Goal: Task Accomplishment & Management: Complete application form

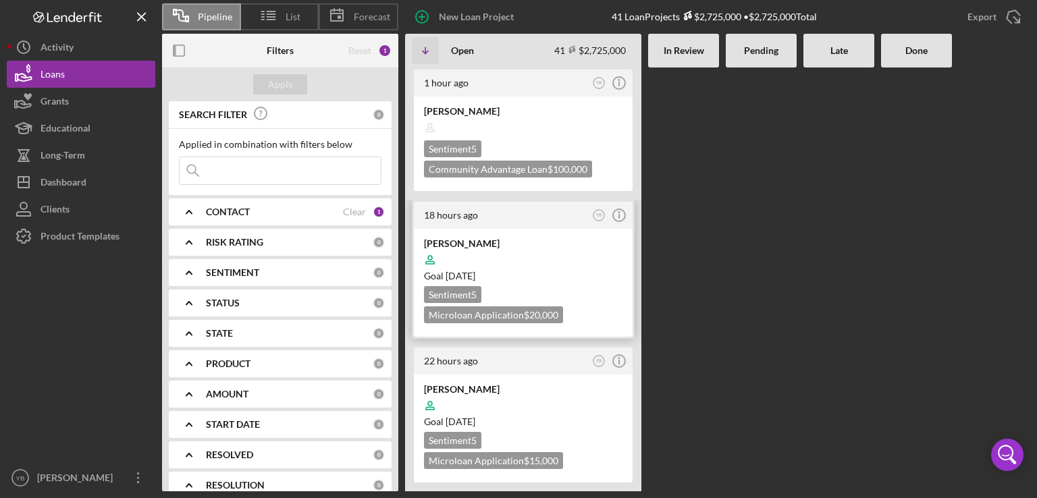
scroll to position [135, 0]
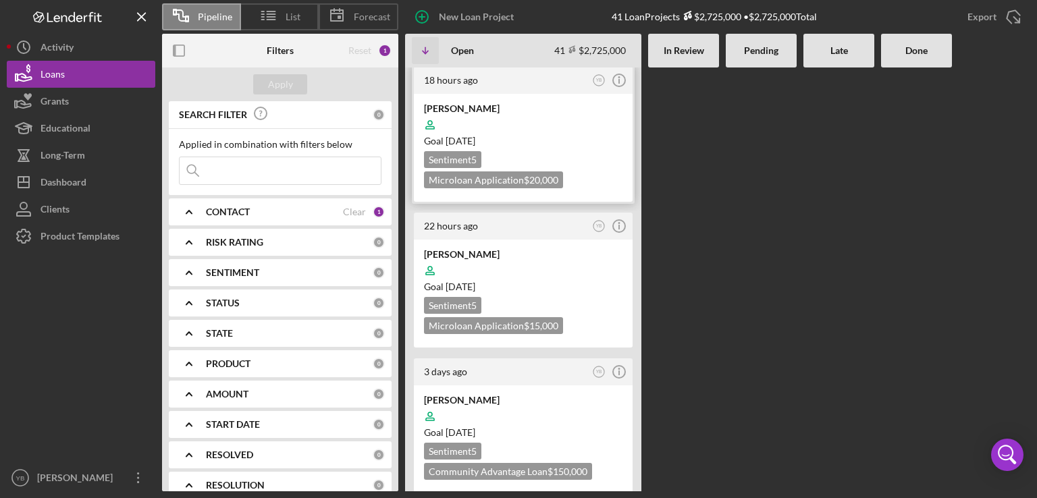
click at [545, 139] on div "Goal [DATE]" at bounding box center [523, 141] width 198 height 14
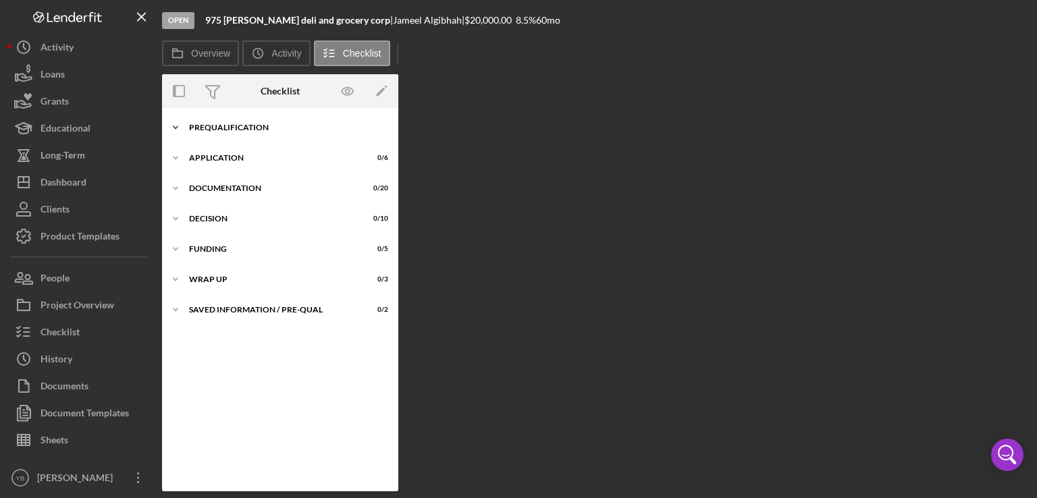
click at [243, 124] on div "Prequalification" at bounding box center [285, 128] width 192 height 8
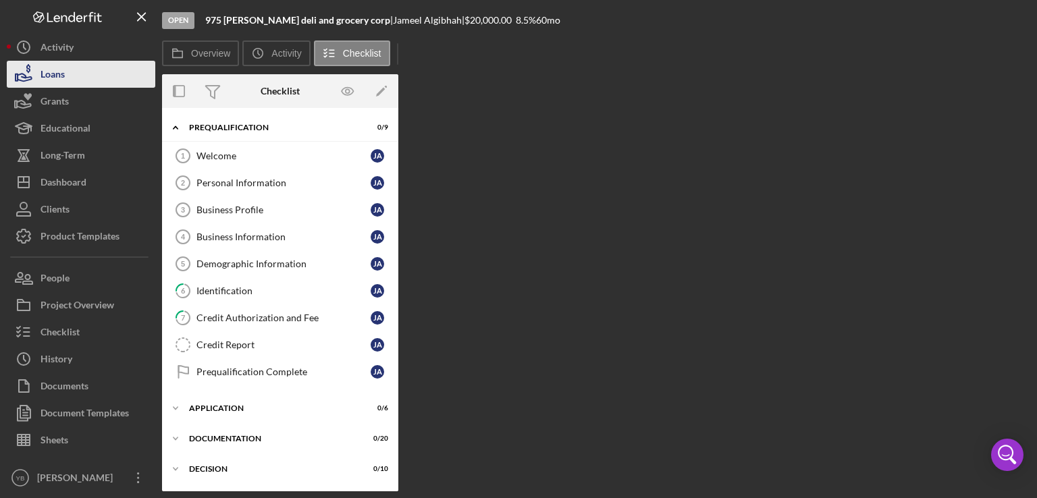
click at [75, 74] on button "Loans" at bounding box center [81, 74] width 149 height 27
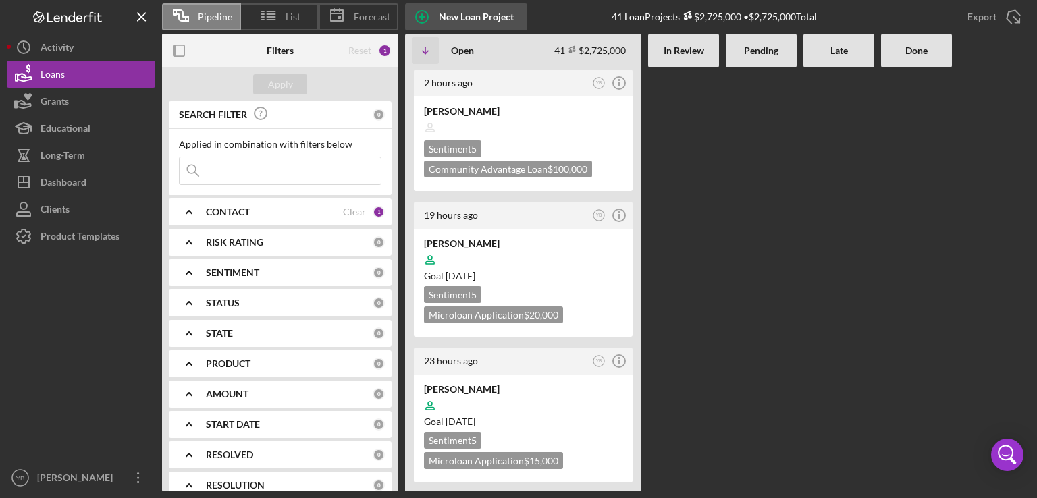
click at [456, 12] on div "New Loan Project" at bounding box center [476, 16] width 75 height 27
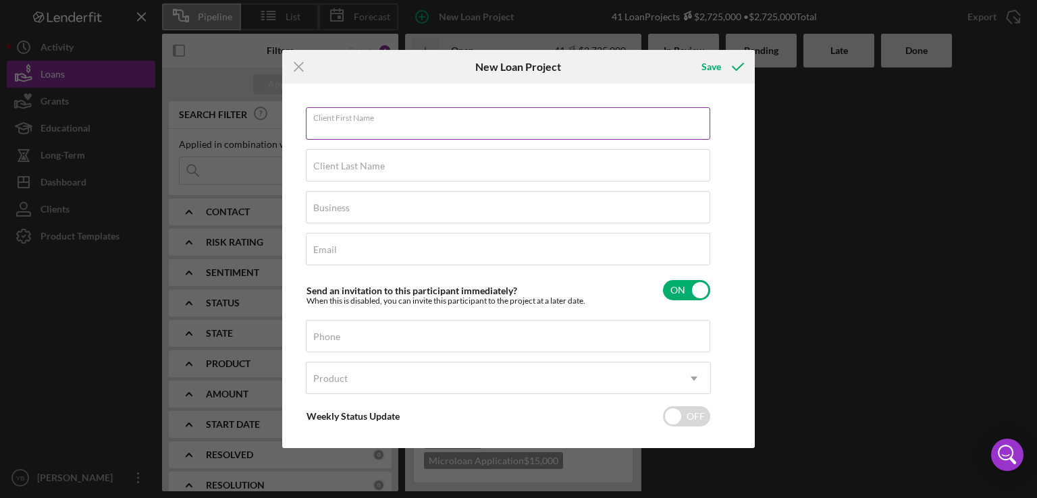
click at [327, 130] on input "Client First Name" at bounding box center [508, 123] width 404 height 32
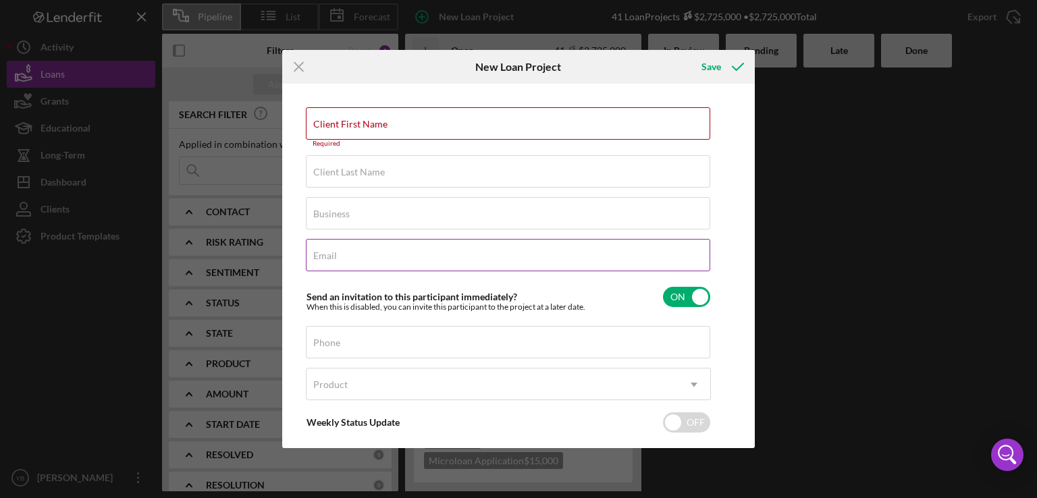
click at [333, 252] on label "Email" at bounding box center [325, 255] width 24 height 11
click at [333, 252] on input "Email" at bounding box center [508, 255] width 404 height 32
paste input "[EMAIL_ADDRESS][DOMAIN_NAME]"
type input "[EMAIL_ADDRESS][DOMAIN_NAME]"
